Goal: Task Accomplishment & Management: Manage account settings

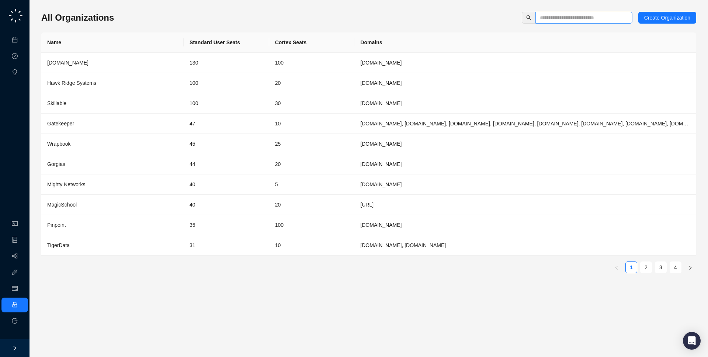
click at [576, 23] on span at bounding box center [584, 18] width 97 height 12
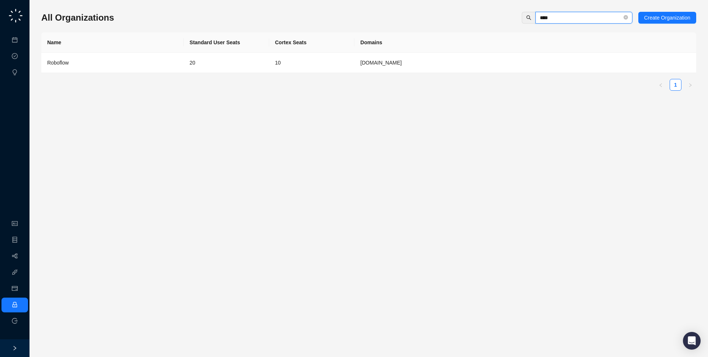
type input "****"
click at [512, 65] on td "[DOMAIN_NAME]" at bounding box center [526, 63] width 342 height 20
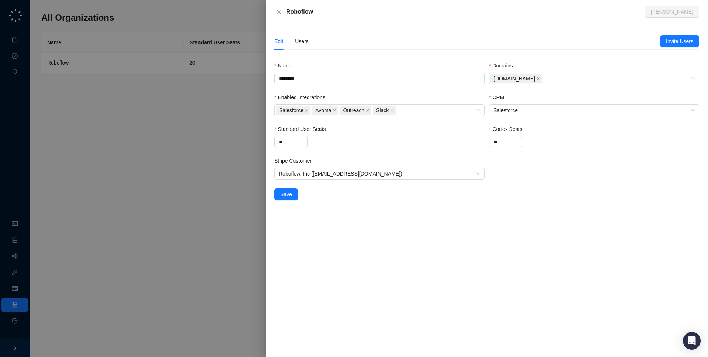
click at [315, 42] on div "Edit Users" at bounding box center [468, 41] width 386 height 17
click at [308, 42] on div "Users" at bounding box center [302, 41] width 14 height 8
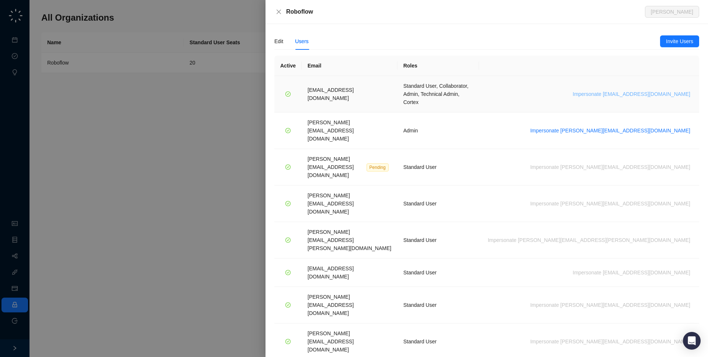
click at [656, 90] on span "Impersonate [EMAIL_ADDRESS][DOMAIN_NAME]" at bounding box center [632, 94] width 118 height 8
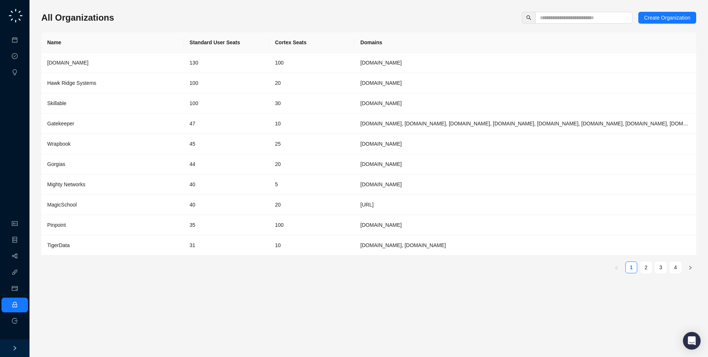
drag, startPoint x: 160, startPoint y: 0, endPoint x: 159, endPoint y: 25, distance: 25.8
click at [159, 25] on div "All Organizations Create Organization Name Standard User Seats Cortex Seats Dom…" at bounding box center [368, 146] width 655 height 268
